Goal: Navigation & Orientation: Find specific page/section

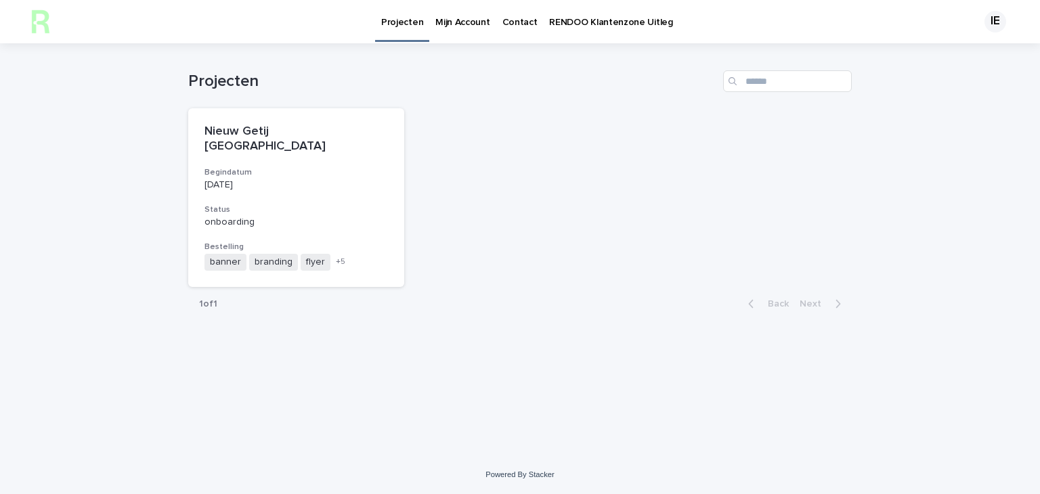
click at [455, 22] on p "Mijn Account" at bounding box center [463, 14] width 54 height 28
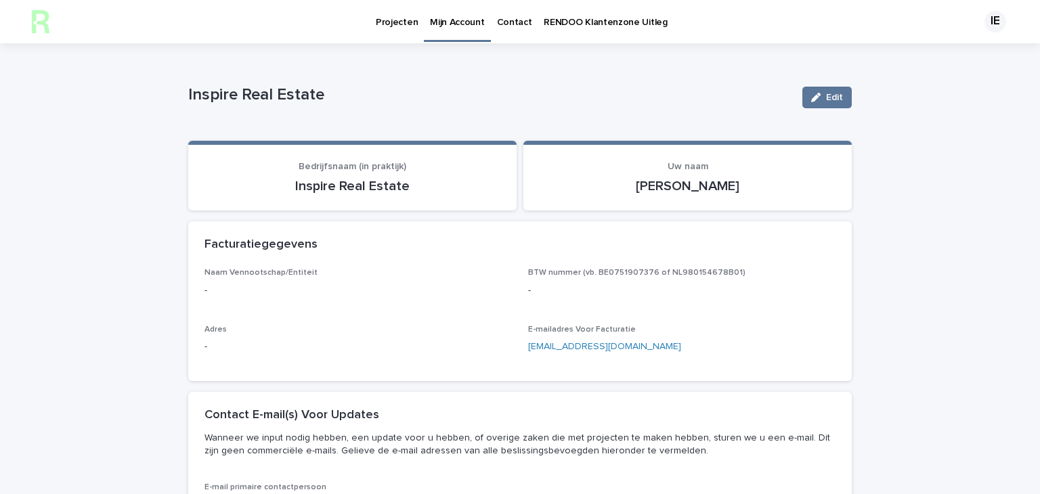
click at [513, 25] on p "Contact" at bounding box center [514, 14] width 35 height 28
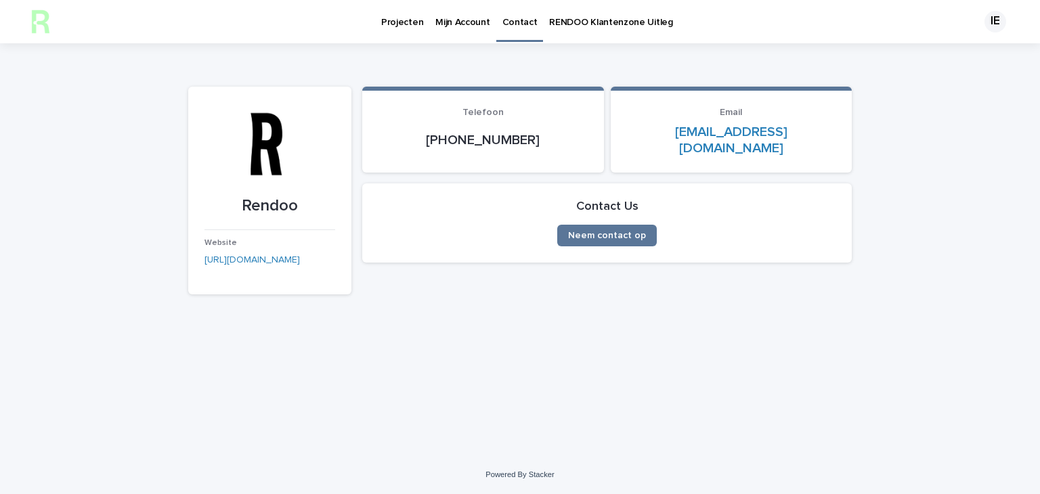
click at [562, 20] on p "RENDOO Klantenzone Uitleg" at bounding box center [610, 14] width 123 height 28
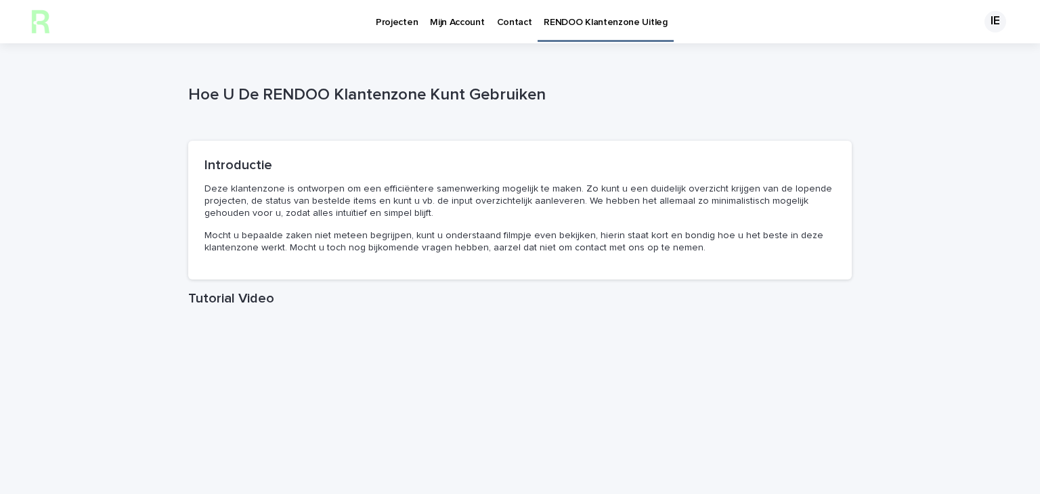
click at [406, 20] on p "Projecten" at bounding box center [397, 14] width 42 height 28
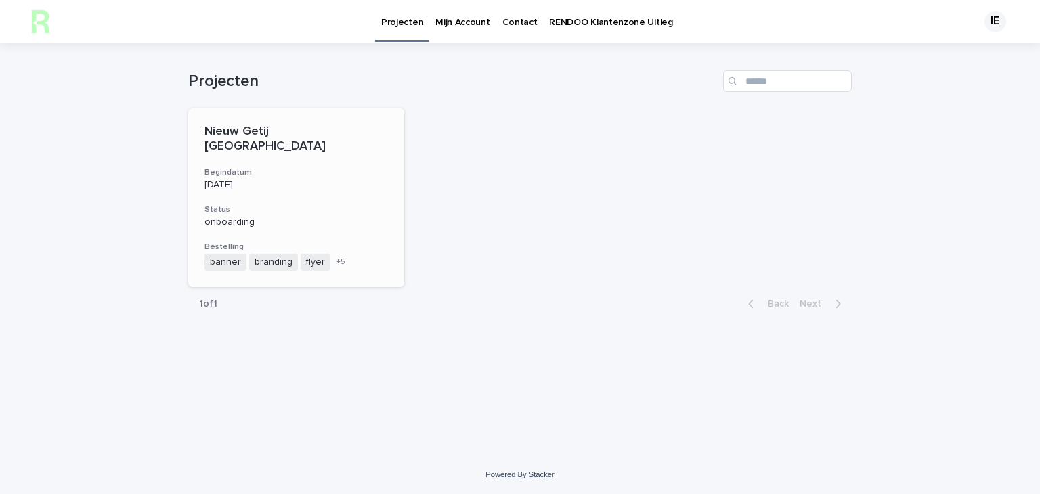
click at [279, 135] on p "Nieuw Getij [GEOGRAPHIC_DATA]" at bounding box center [297, 139] width 184 height 29
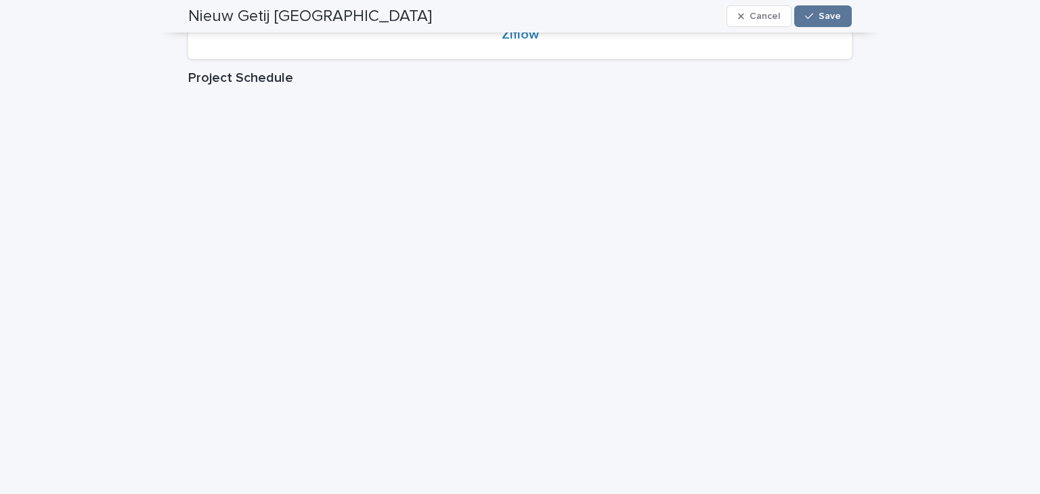
scroll to position [180, 0]
